Goal: Transaction & Acquisition: Purchase product/service

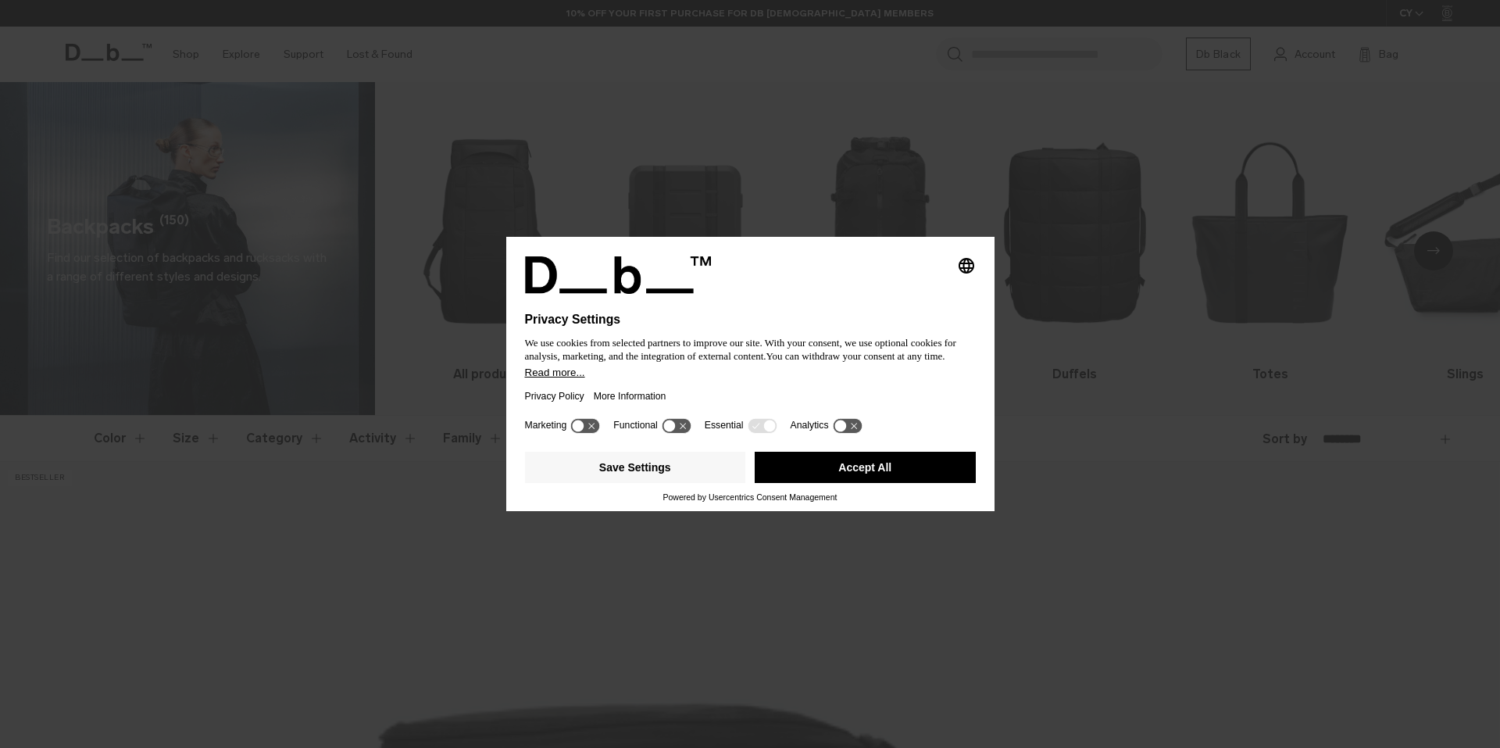
click at [827, 471] on button "Accept All" at bounding box center [865, 467] width 221 height 31
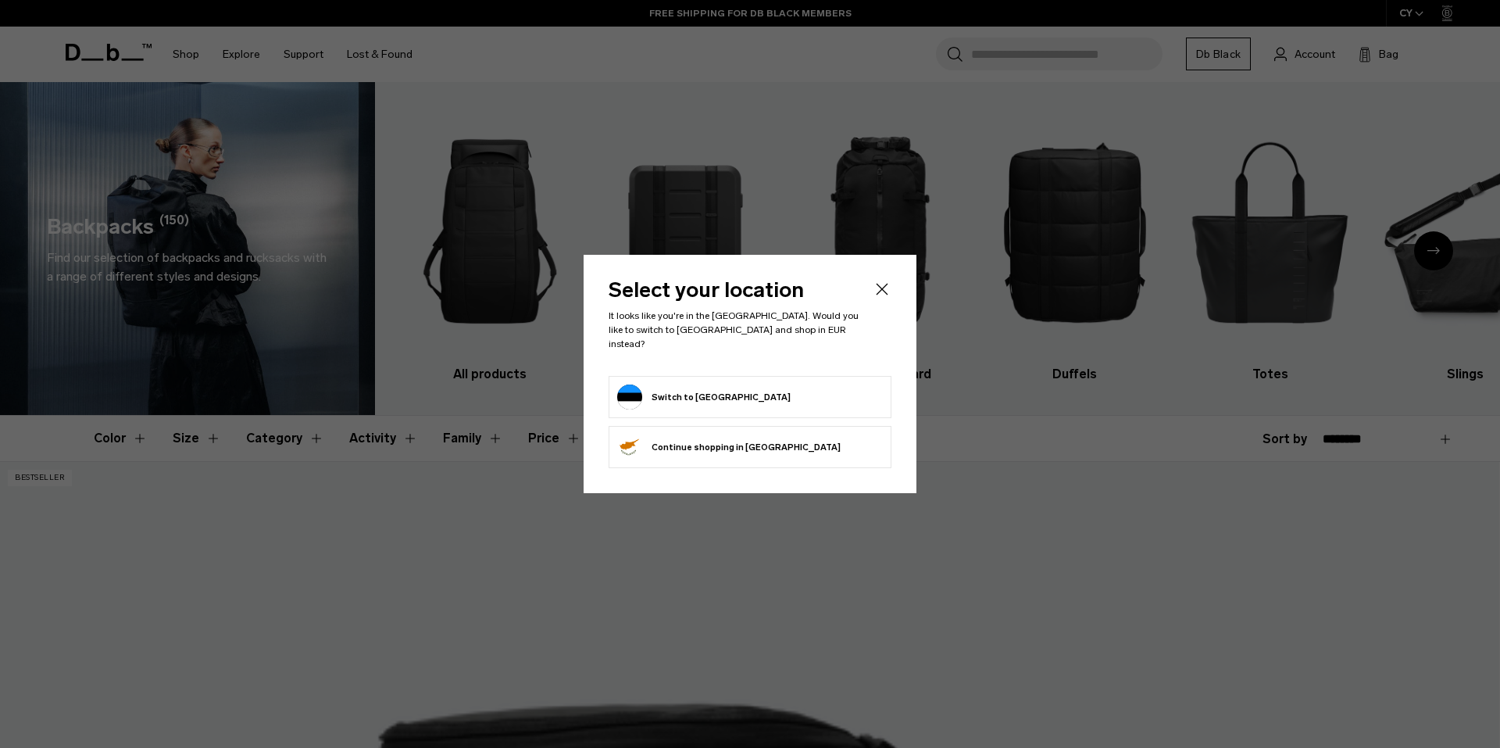
click at [797, 397] on form "Switch to Estonia" at bounding box center [750, 396] width 266 height 25
click at [708, 390] on button "Switch to Estonia" at bounding box center [703, 396] width 173 height 25
click at [677, 384] on button "Switch to Estonia" at bounding box center [703, 396] width 173 height 25
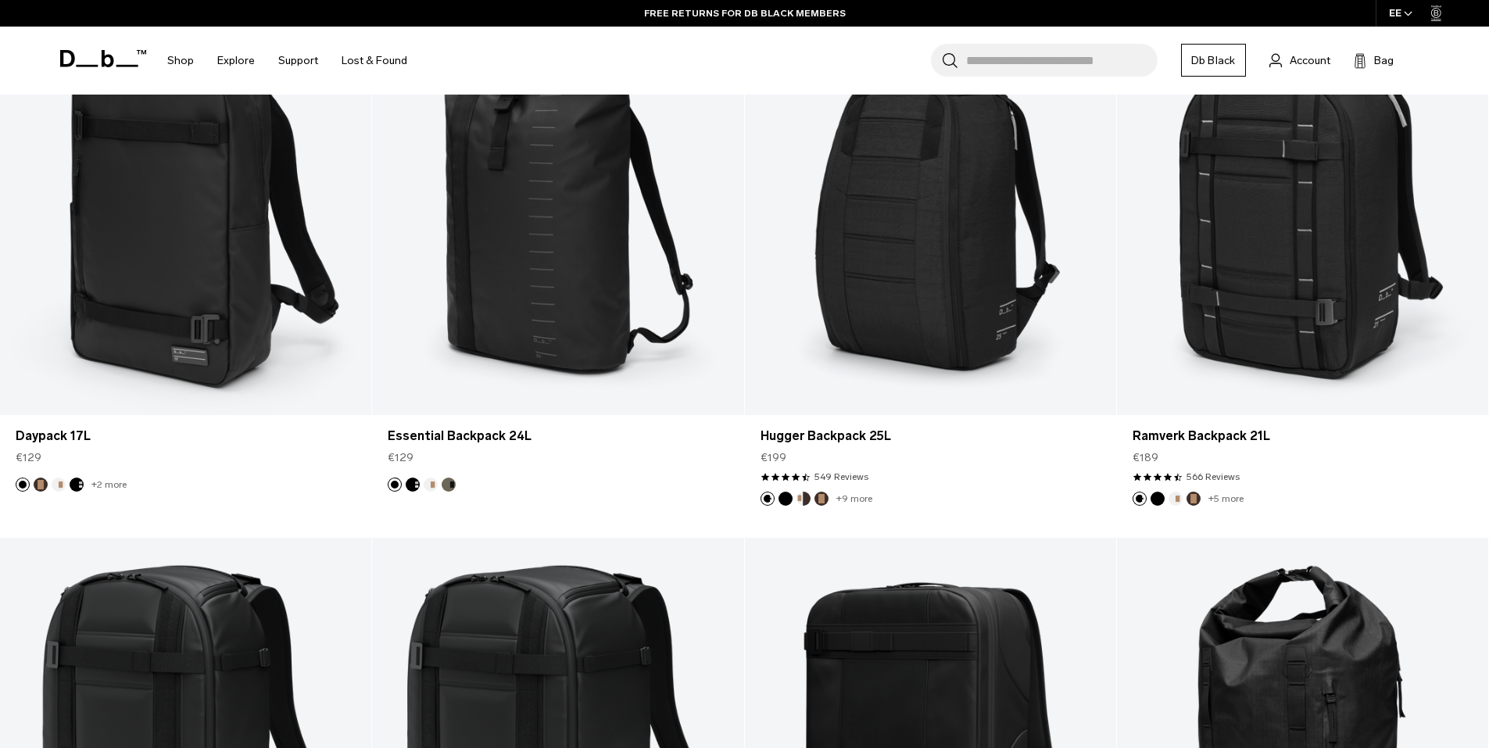
scroll to position [2064, 0]
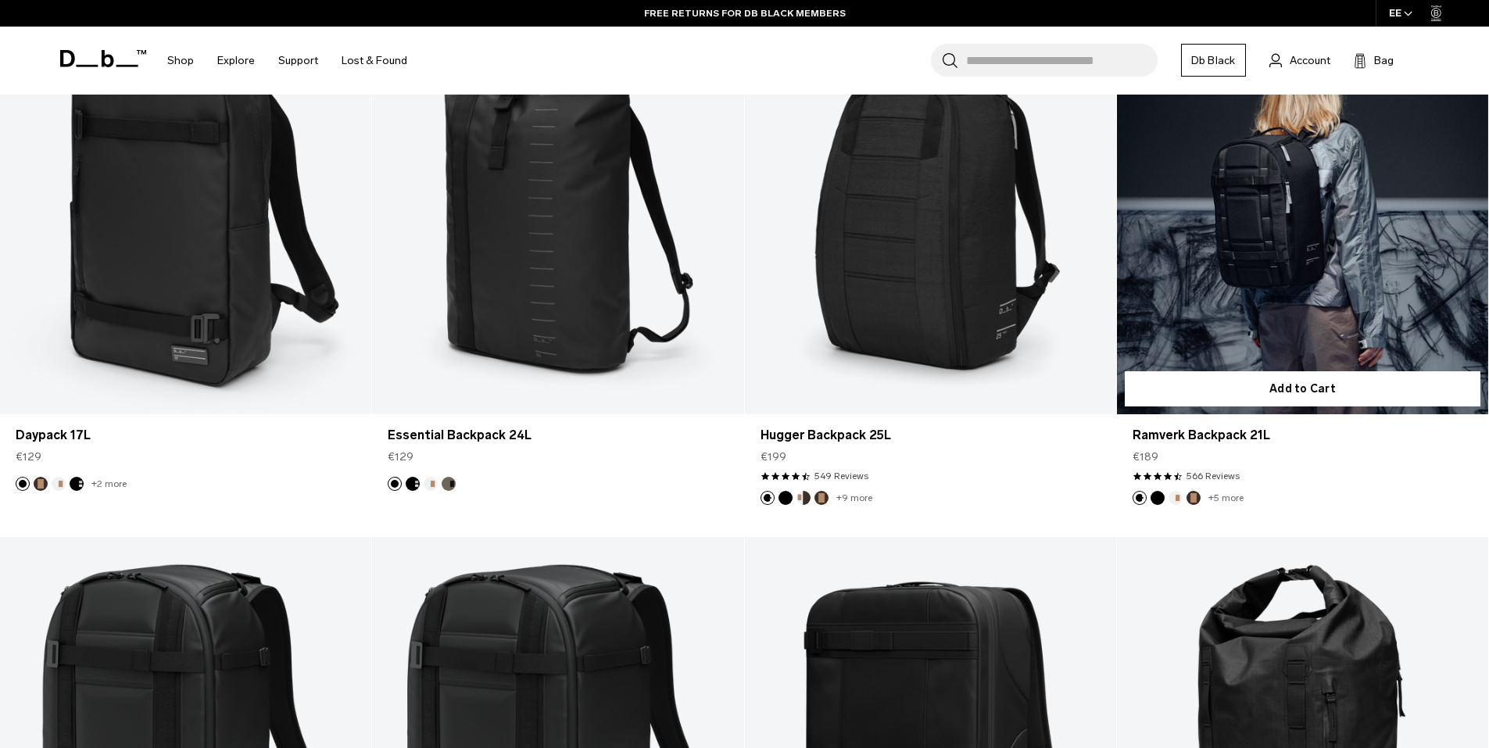
click at [1176, 500] on button "Oatmilk" at bounding box center [1175, 498] width 14 height 14
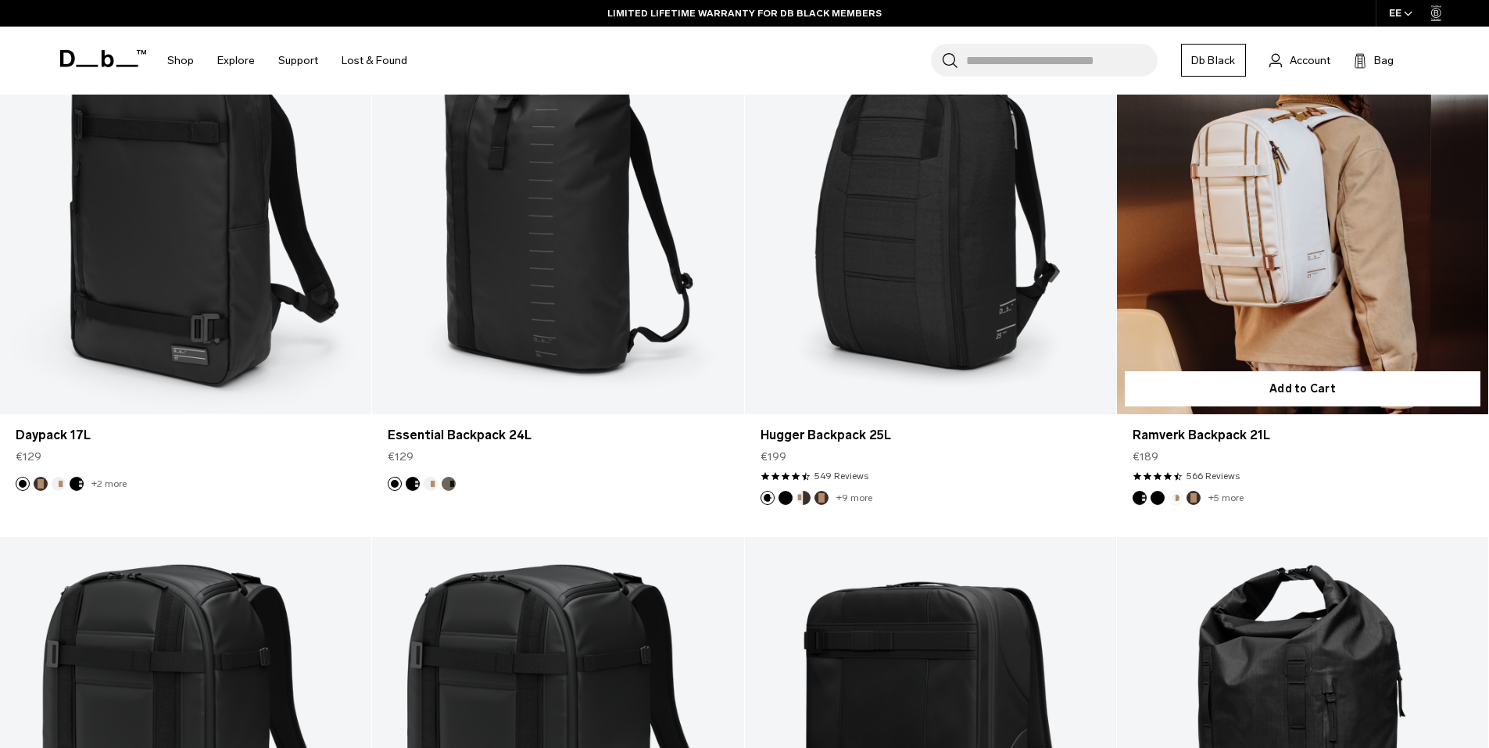
click at [1190, 500] on button "Espresso" at bounding box center [1193, 498] width 14 height 14
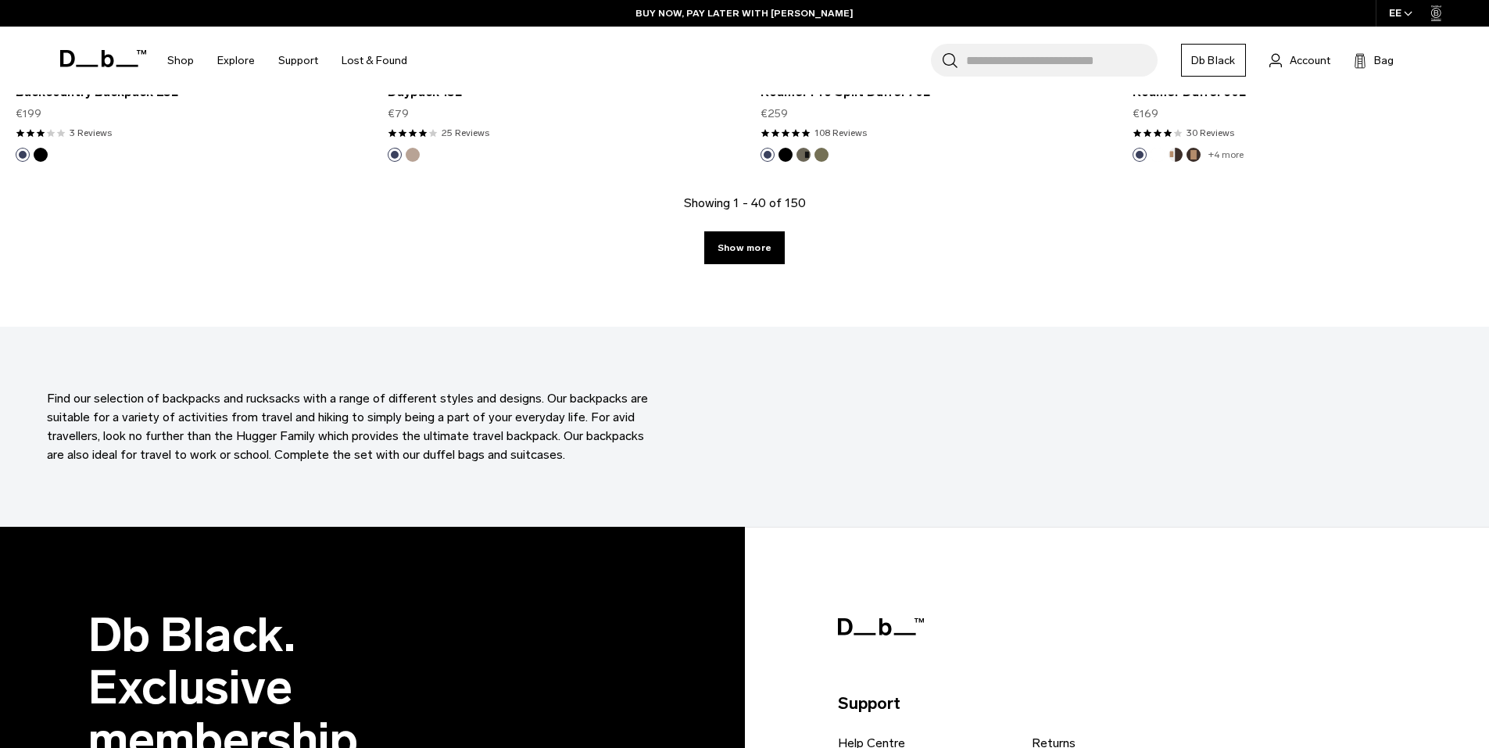
scroll to position [5606, 0]
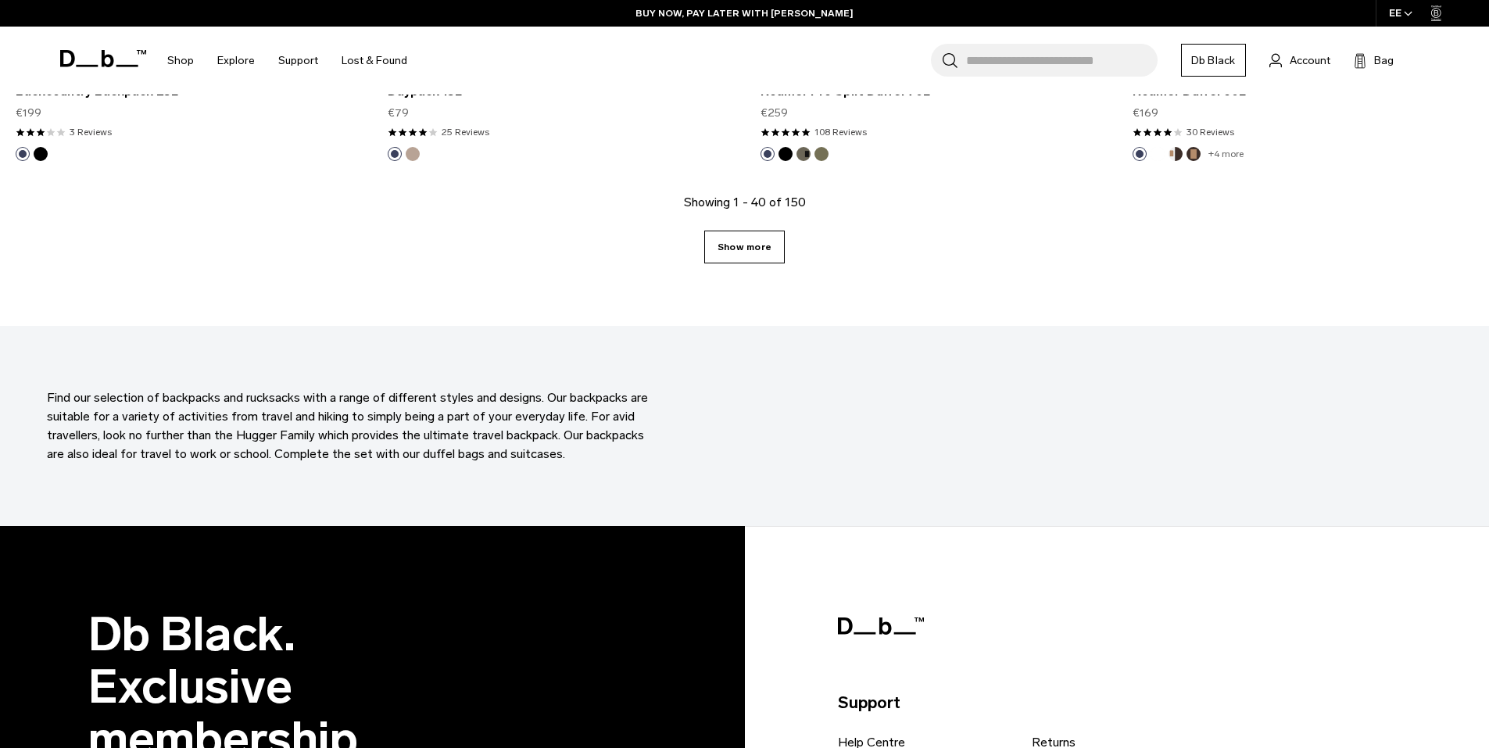
click at [740, 251] on link "Show more" at bounding box center [744, 247] width 80 height 33
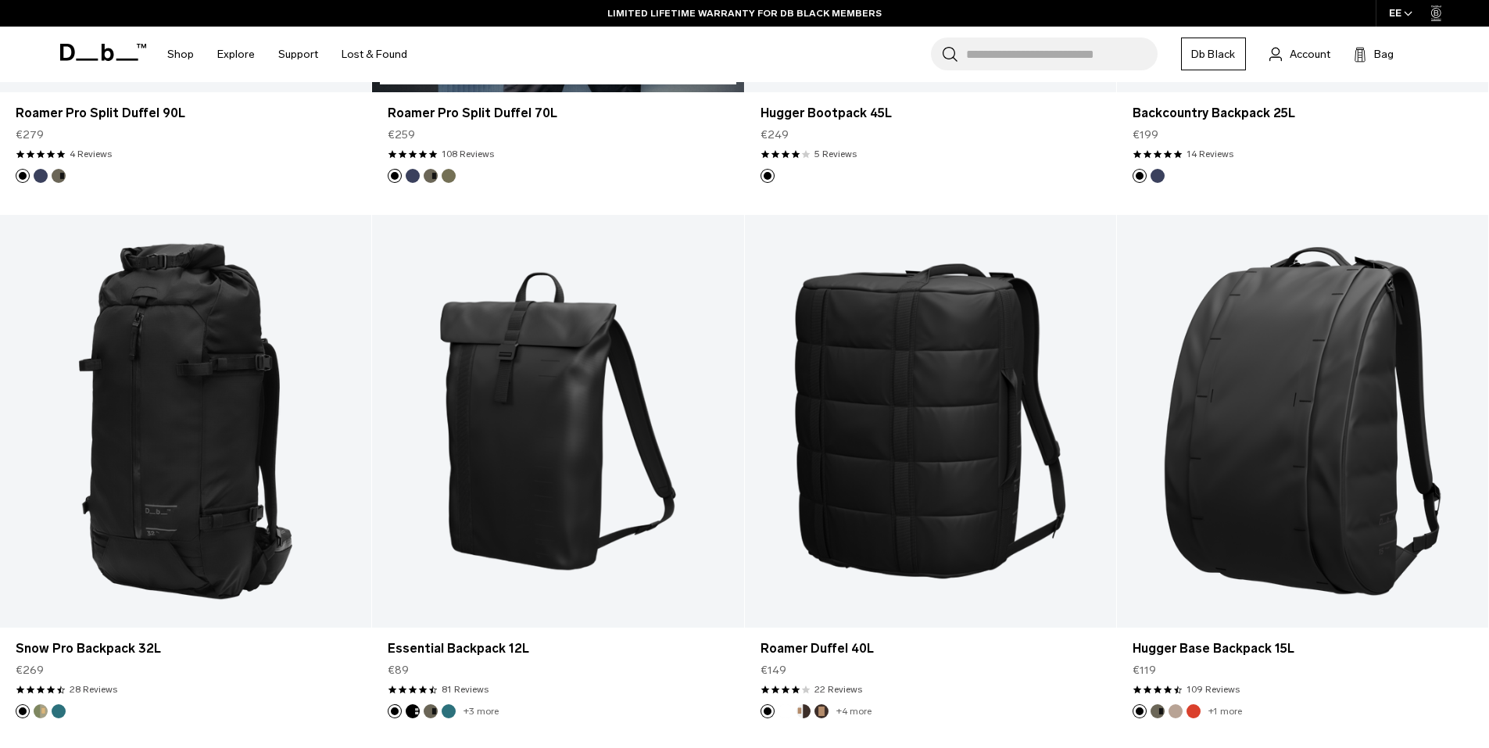
scroll to position [8806, 0]
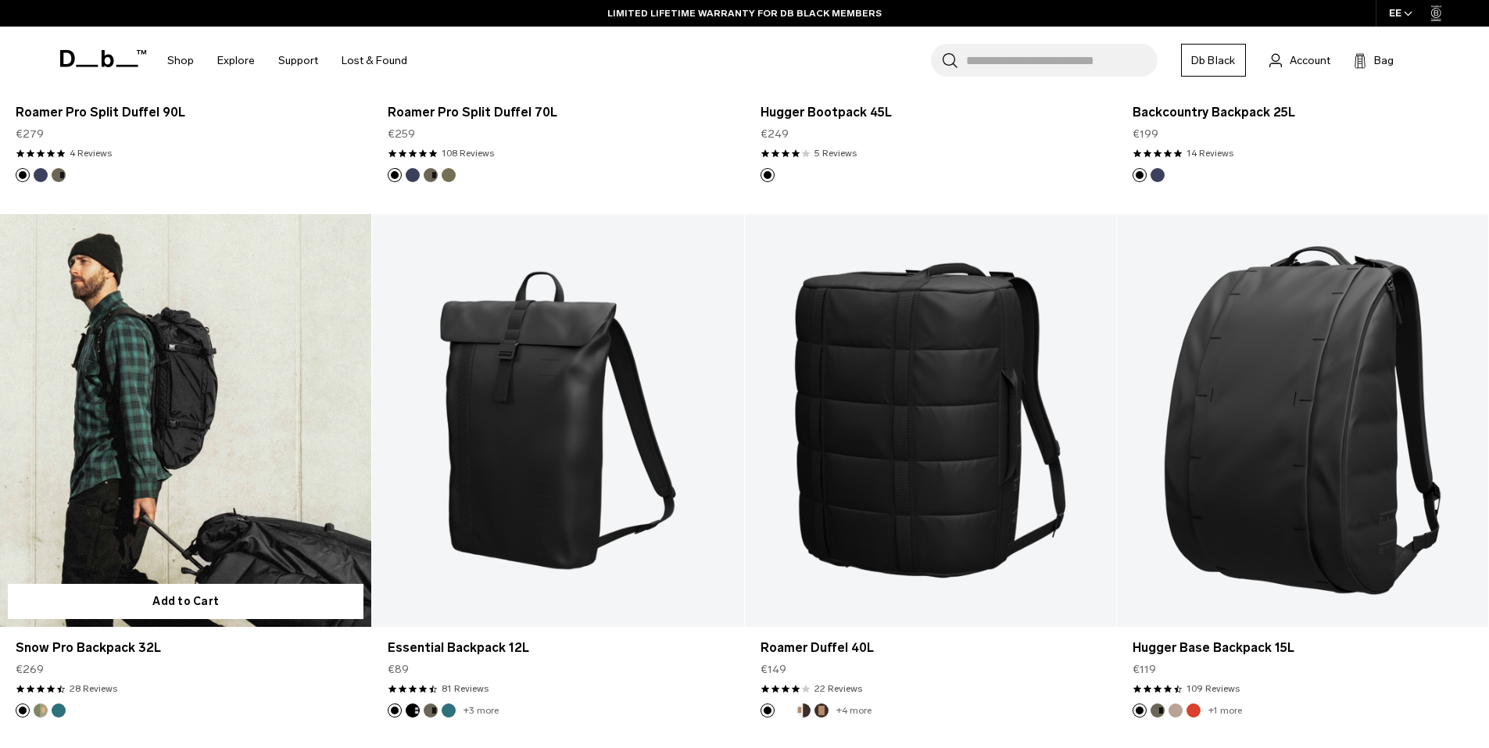
click at [208, 435] on link "Snow Pro Backpack 32L" at bounding box center [185, 420] width 371 height 413
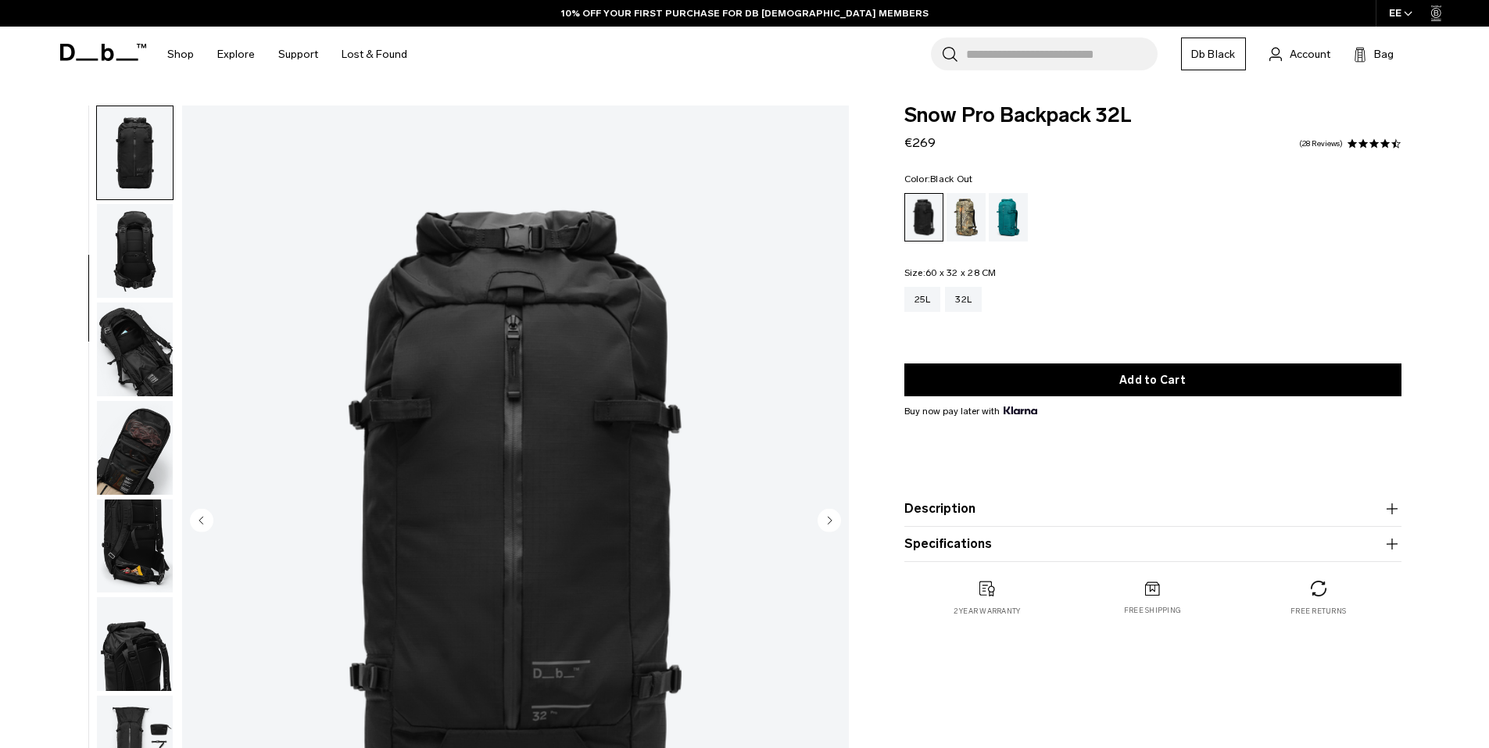
click at [138, 399] on ul at bounding box center [134, 521] width 77 height 832
click at [138, 434] on img "button" at bounding box center [135, 448] width 76 height 94
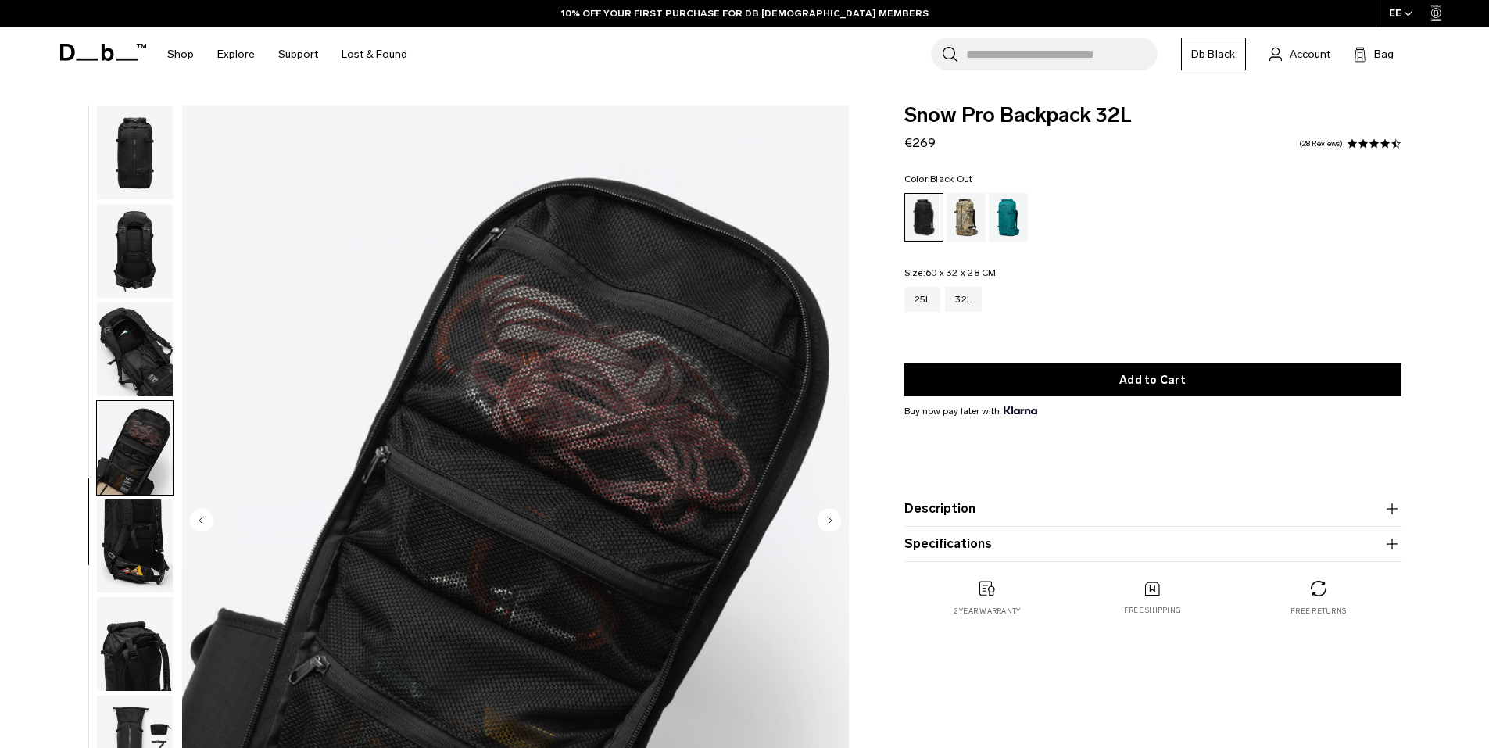
scroll to position [246, 0]
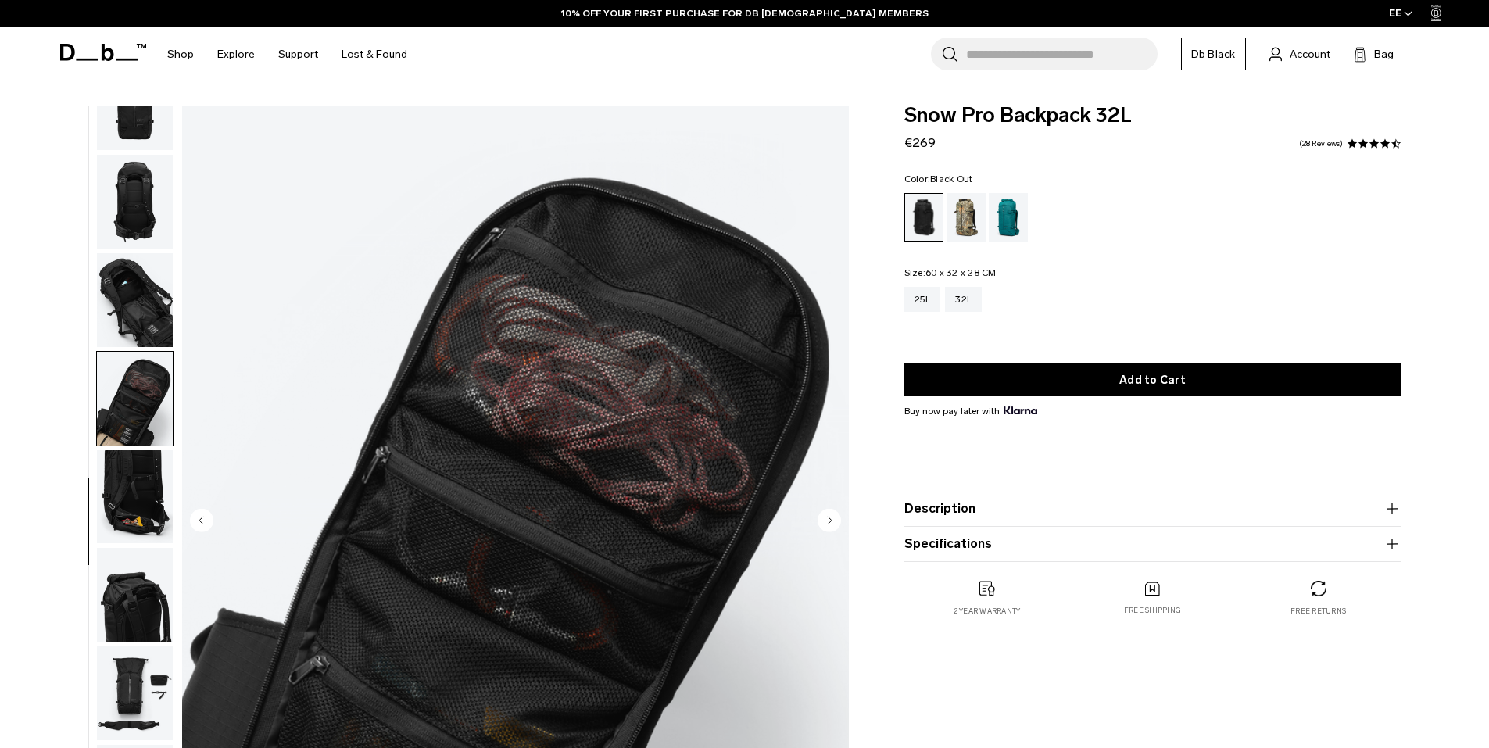
click at [141, 501] on img "button" at bounding box center [135, 497] width 76 height 94
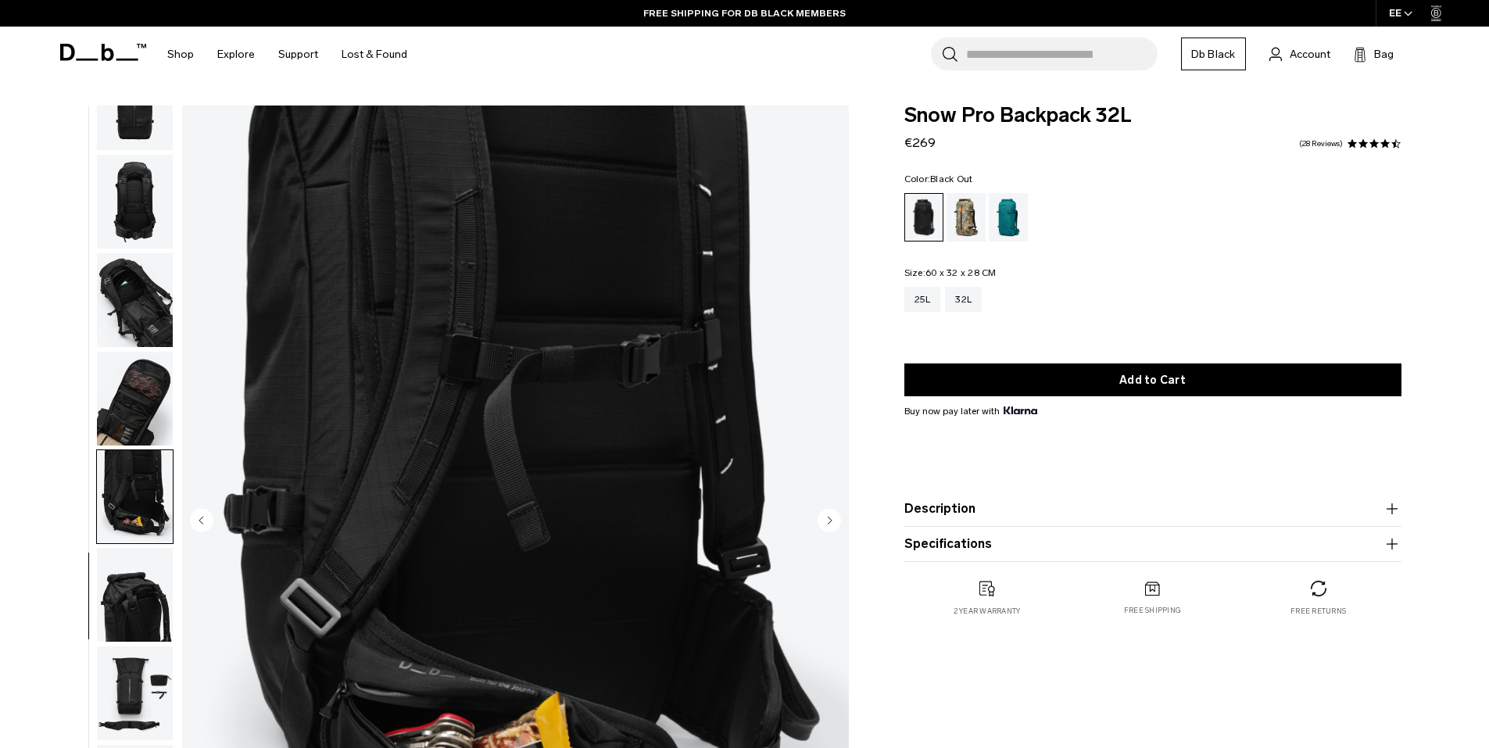
click at [141, 572] on img "button" at bounding box center [135, 595] width 76 height 94
